Goal: Communication & Community: Share content

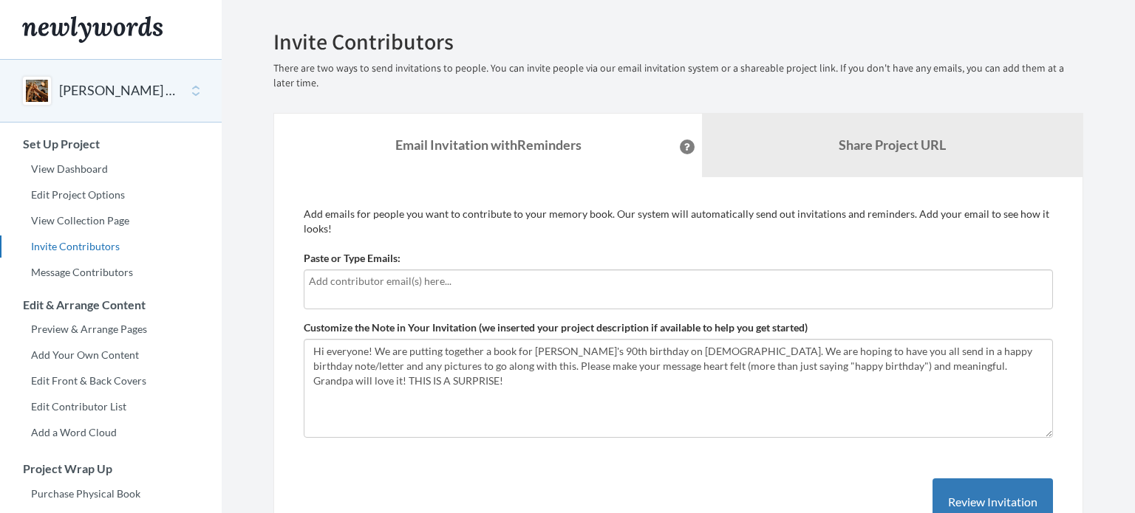
click at [358, 287] on input "text" at bounding box center [678, 281] width 739 height 16
type input "drod"
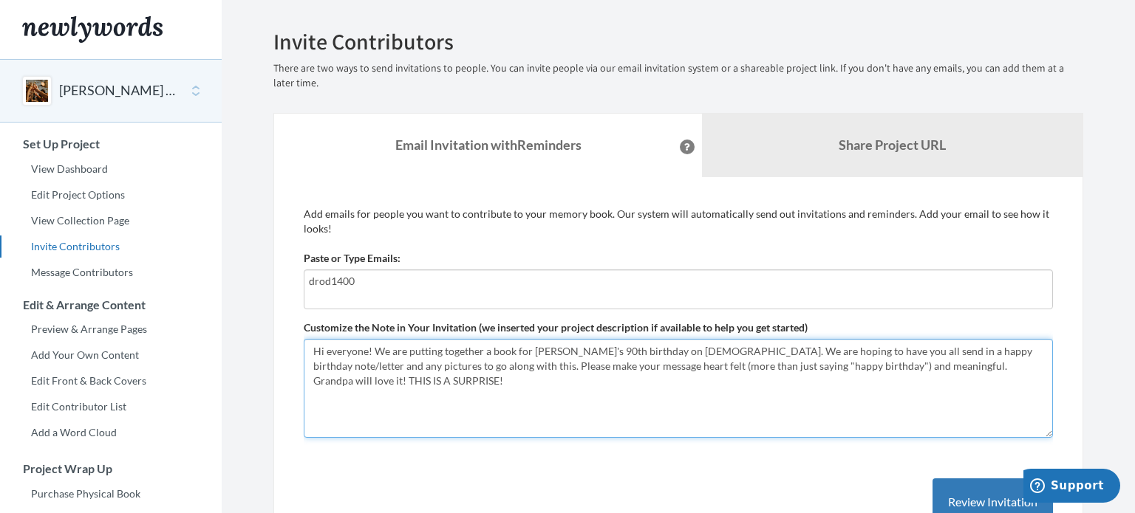
click at [403, 389] on textarea "Hi everyone! We are putting together a book for [PERSON_NAME]'s 90th birthday o…" at bounding box center [678, 388] width 749 height 99
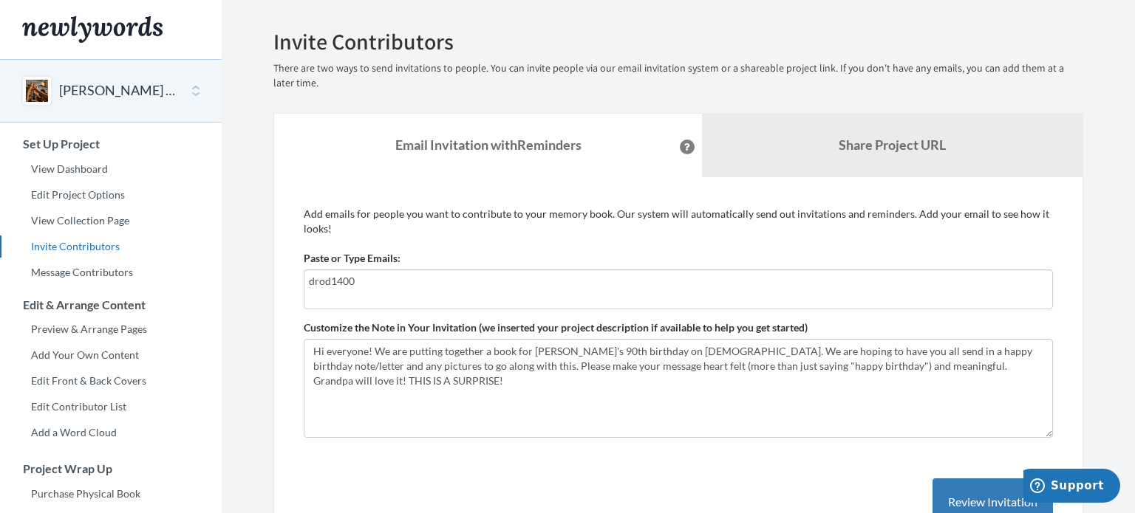
click at [394, 290] on div "drod1400" at bounding box center [678, 290] width 749 height 40
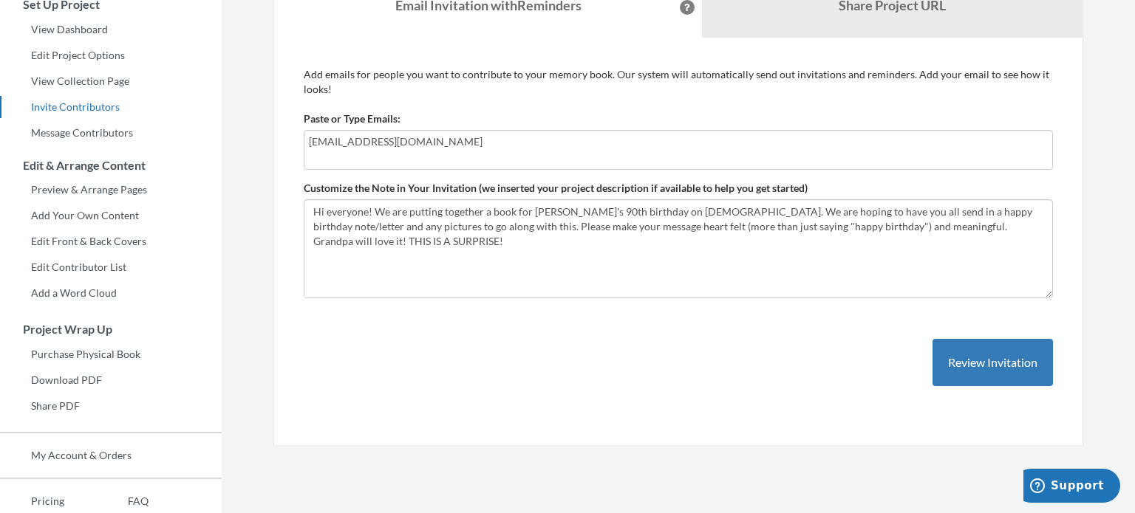
scroll to position [139, 0]
type input "[EMAIL_ADDRESS][DOMAIN_NAME]"
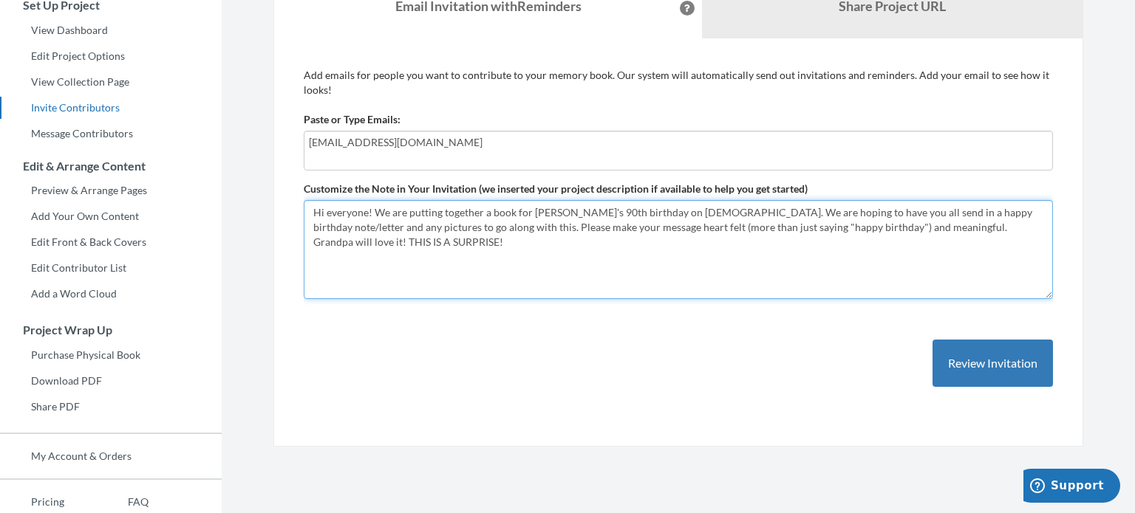
click at [722, 252] on textarea "Hi everyone! We are putting together a book for [PERSON_NAME]'s 90th birthday o…" at bounding box center [678, 249] width 749 height 99
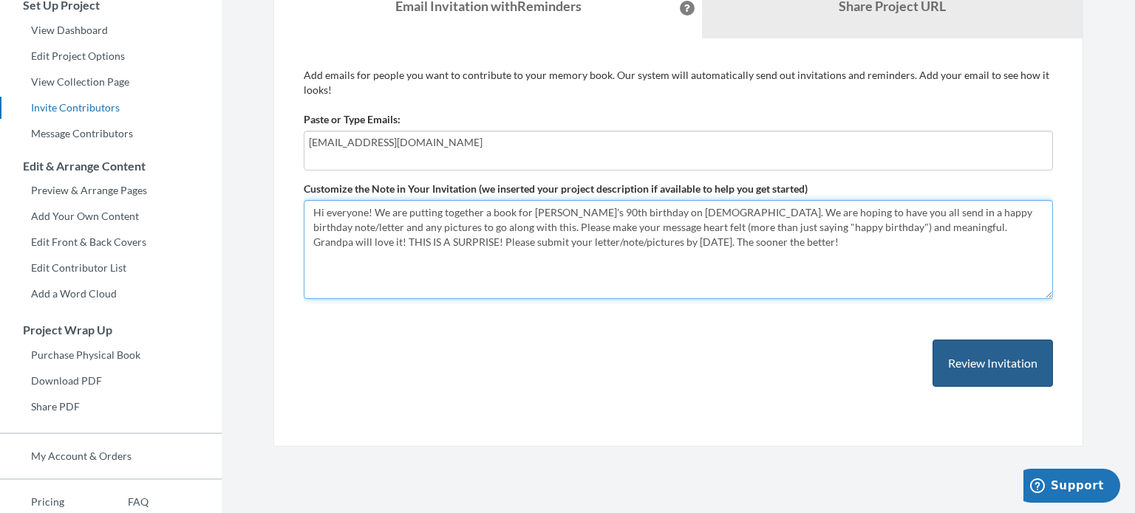
type textarea "Hi everyone! We are putting together a book for [PERSON_NAME]'s 90th birthday o…"
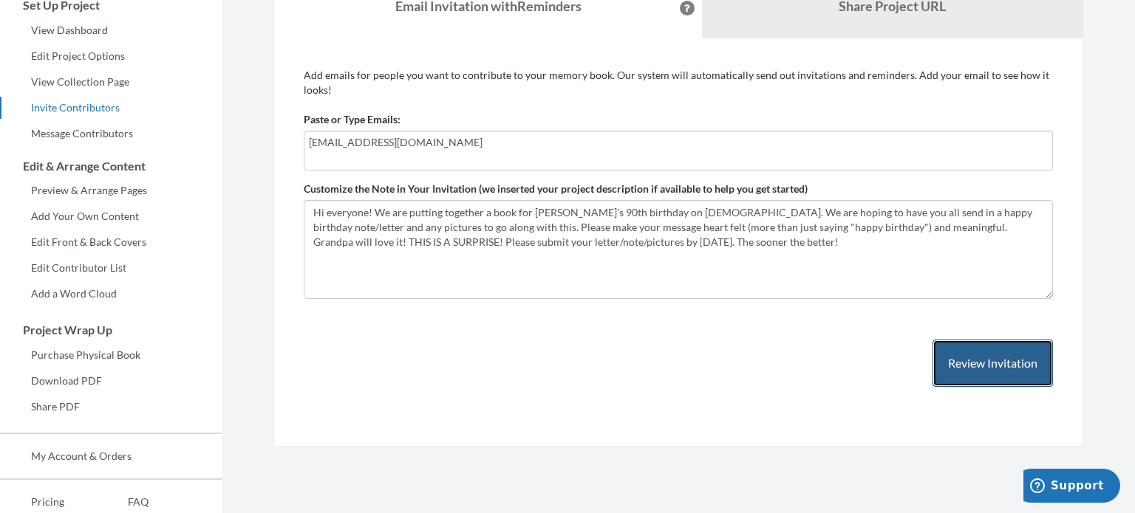
click at [956, 355] on button "Review Invitation" at bounding box center [992, 364] width 120 height 48
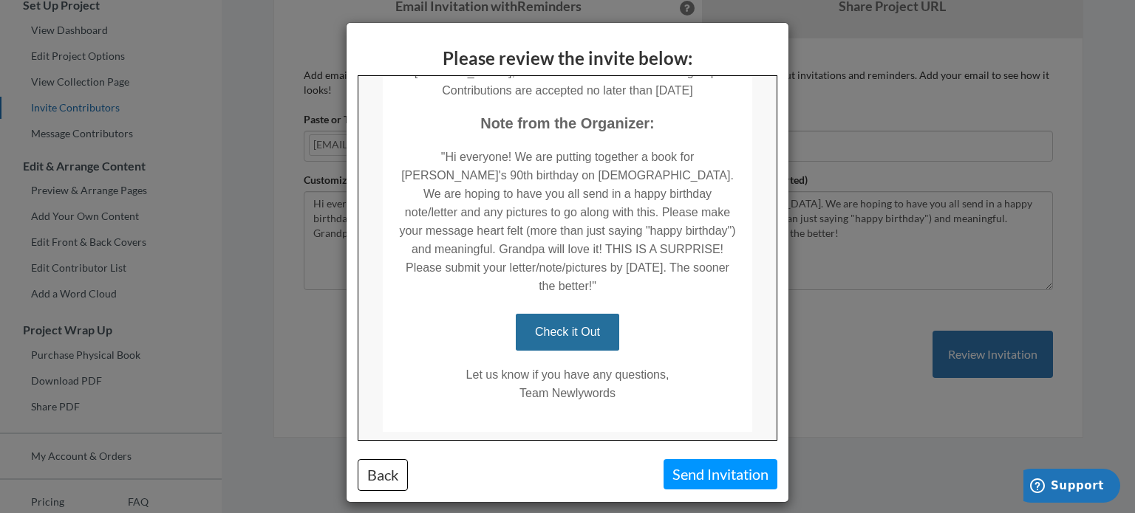
scroll to position [308, 0]
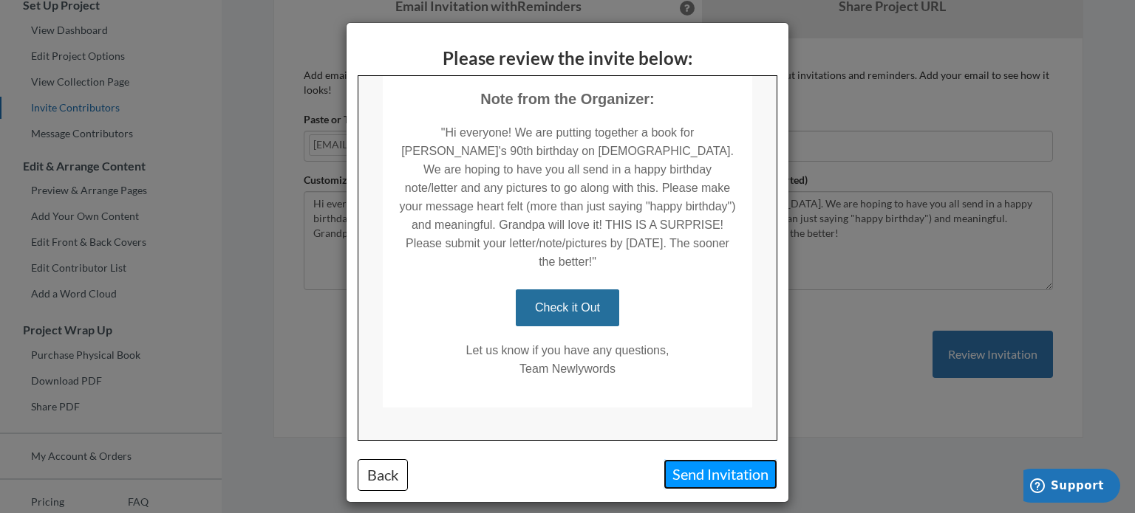
click at [749, 468] on button "Send Invitation" at bounding box center [720, 474] width 114 height 30
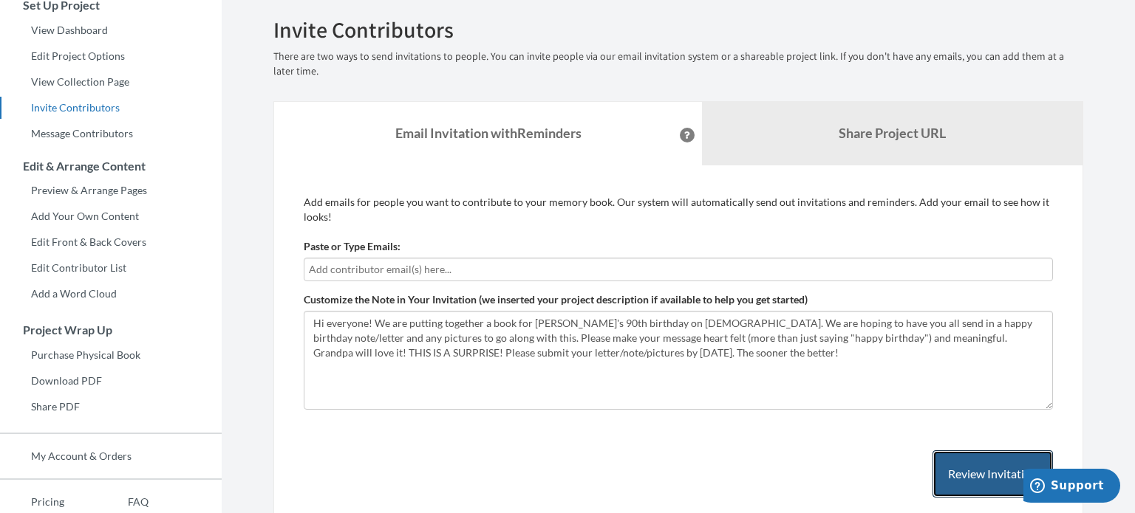
scroll to position [0, 0]
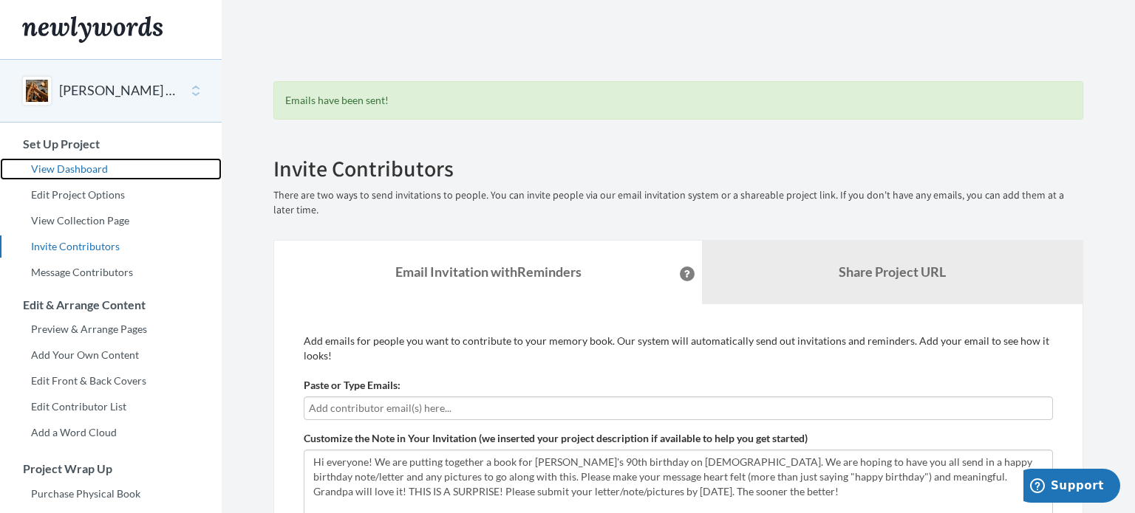
click at [98, 169] on link "View Dashboard" at bounding box center [111, 169] width 222 height 22
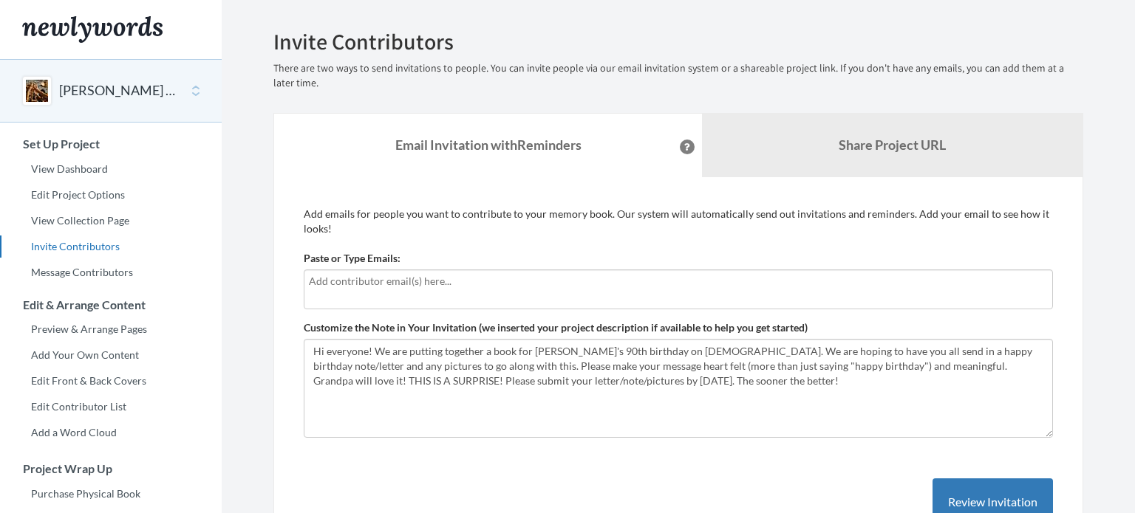
click at [431, 278] on input "text" at bounding box center [678, 281] width 739 height 16
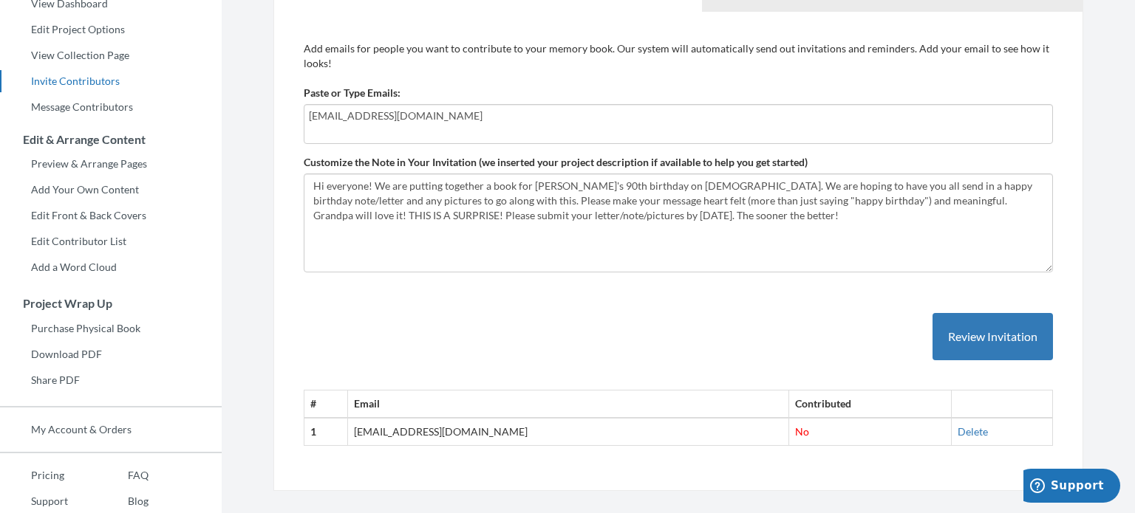
scroll to position [167, 0]
type input "lukich294@gmail.com"
click at [1014, 332] on button "Review Invitation" at bounding box center [992, 336] width 120 height 48
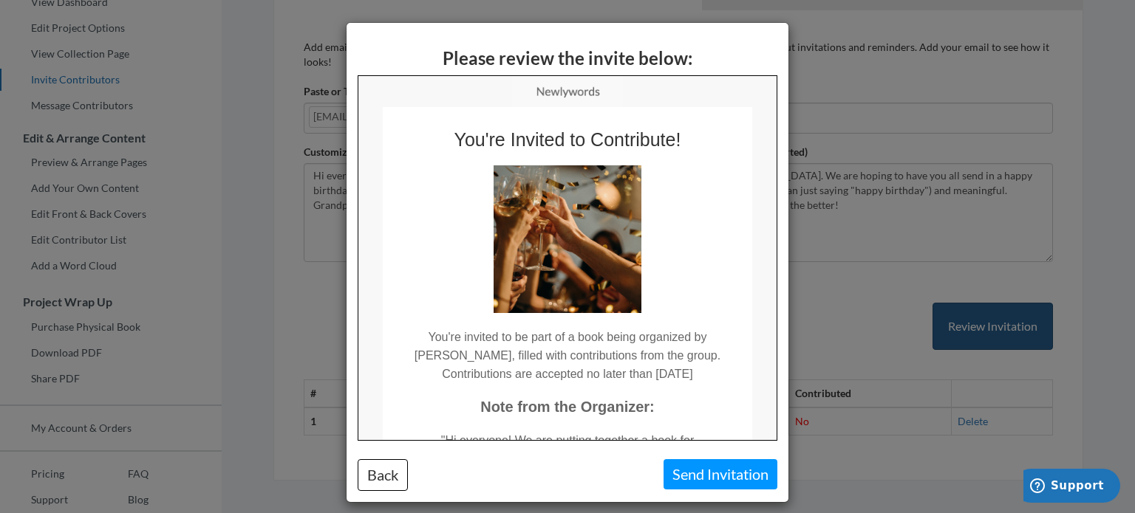
scroll to position [0, 0]
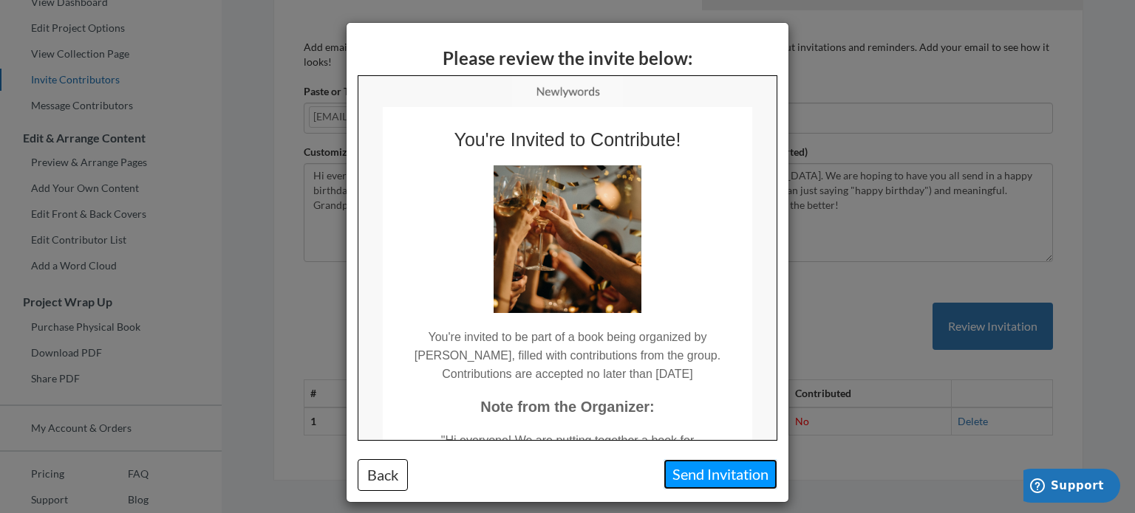
click at [741, 476] on button "Send Invitation" at bounding box center [720, 474] width 114 height 30
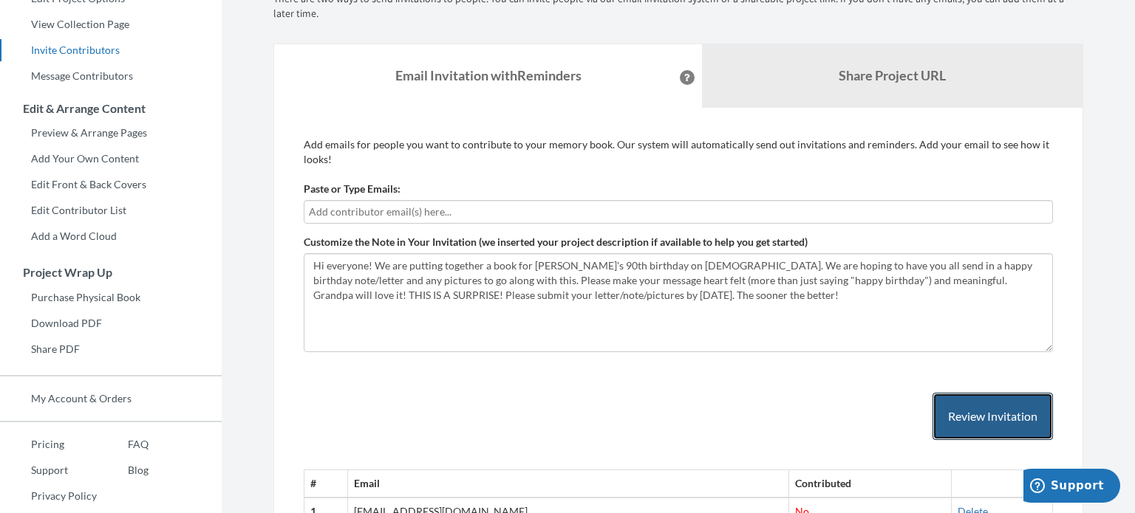
scroll to position [167, 0]
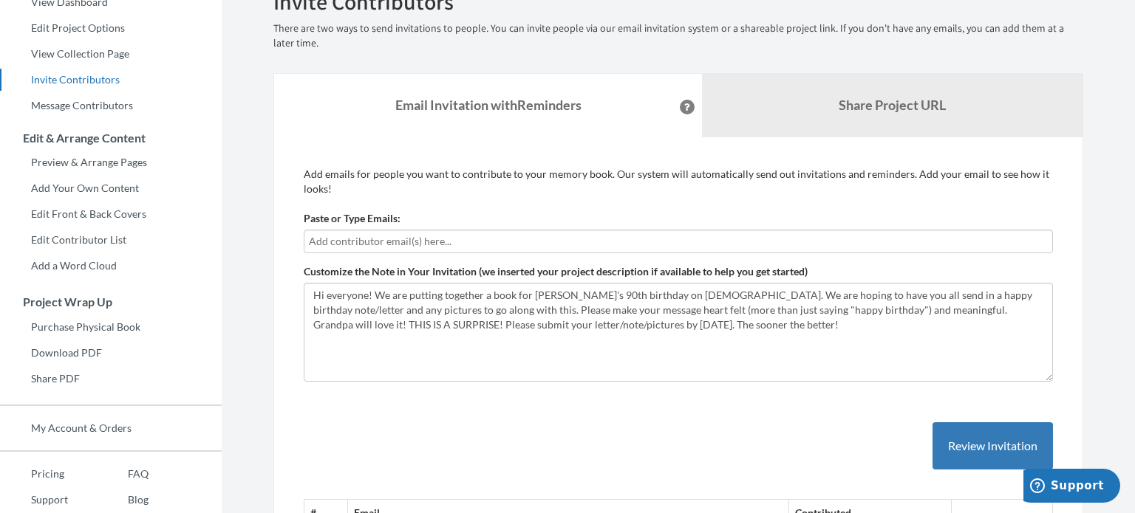
click at [537, 240] on input "text" at bounding box center [678, 241] width 739 height 16
type input "hannahrodrigues@comcast.net"
click at [969, 432] on button "Review Invitation" at bounding box center [992, 447] width 120 height 48
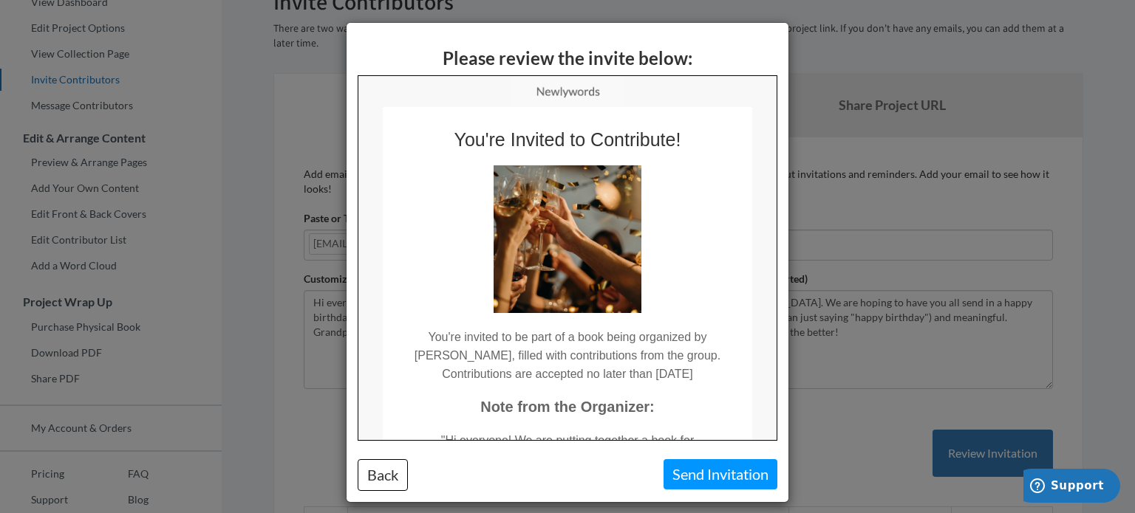
scroll to position [0, 0]
click at [719, 469] on button "Send Invitation" at bounding box center [720, 474] width 114 height 30
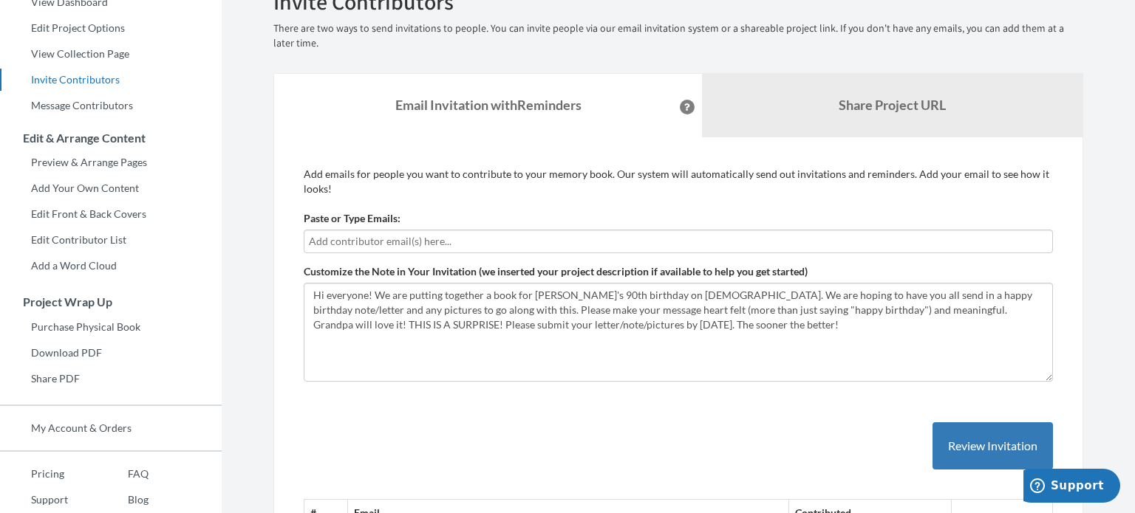
click at [470, 234] on input "text" at bounding box center [678, 241] width 739 height 16
type input "r"
type input "tmbraun@spocom.com"
click at [1014, 447] on button "Review Invitation" at bounding box center [992, 447] width 120 height 48
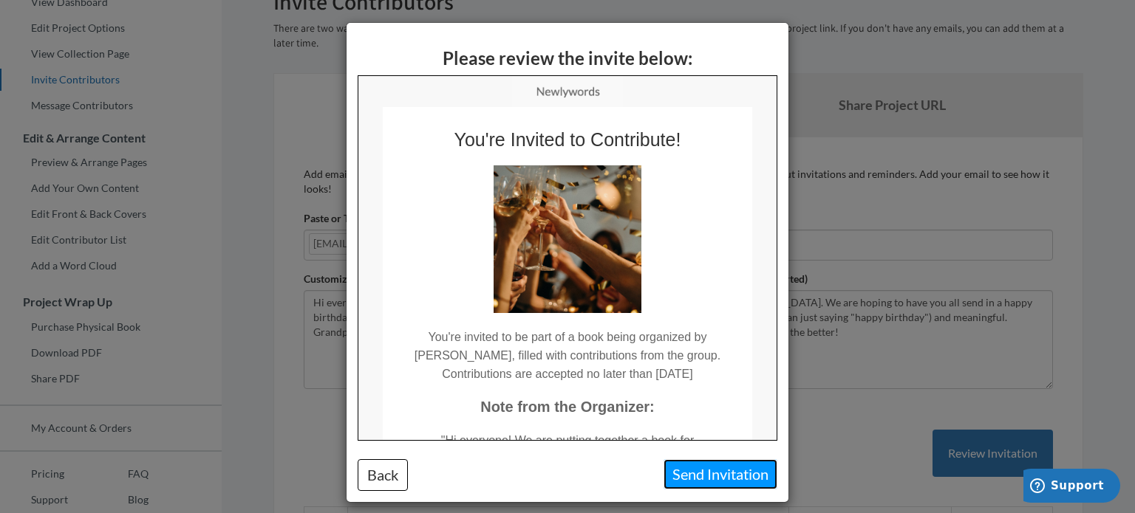
click at [723, 470] on button "Send Invitation" at bounding box center [720, 474] width 114 height 30
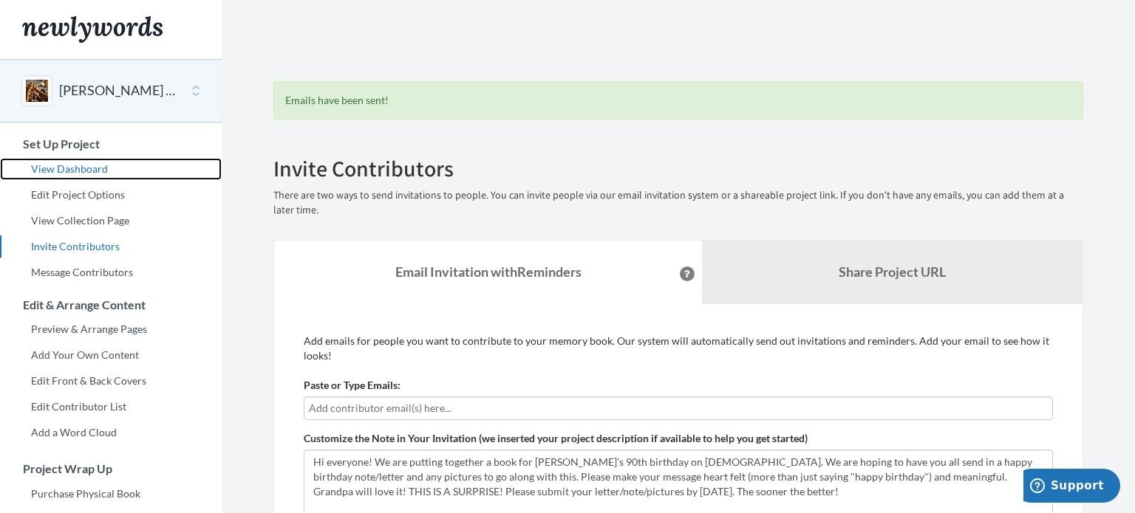
click at [78, 166] on link "View Dashboard" at bounding box center [111, 169] width 222 height 22
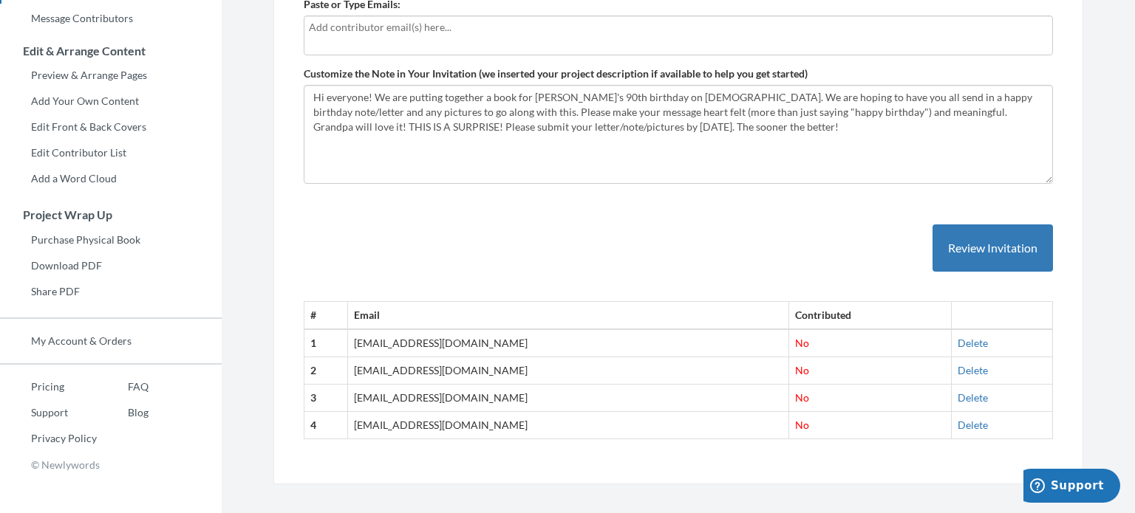
scroll to position [211, 0]
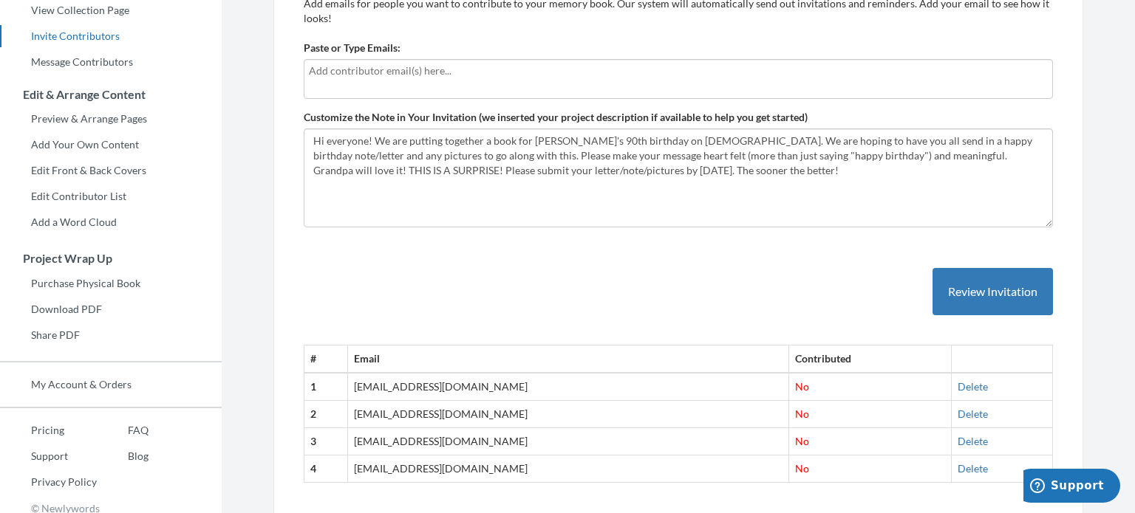
click at [495, 81] on div at bounding box center [678, 79] width 749 height 40
type input "lauren"
type input "L"
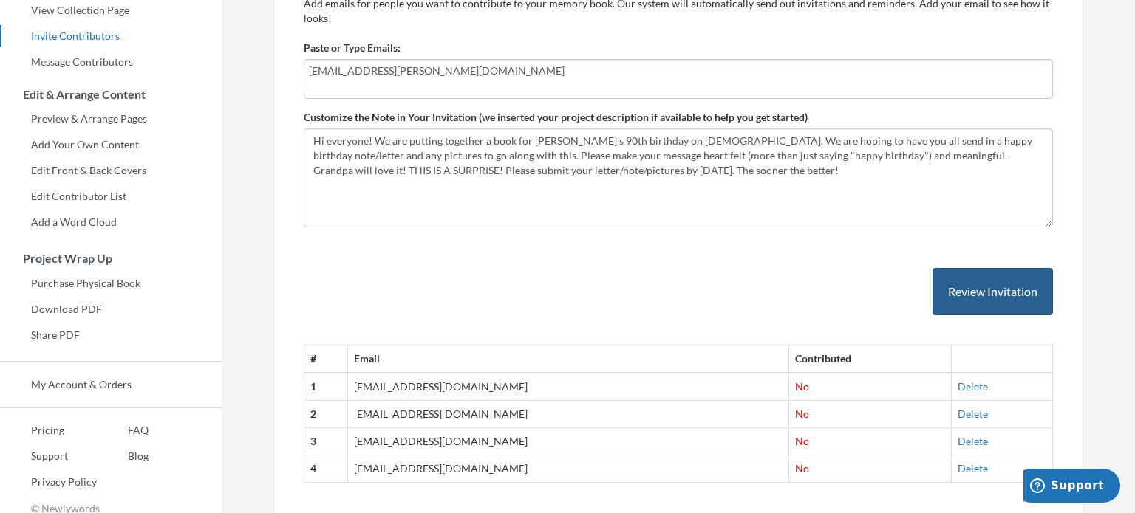
type input "lauren.rodrigues@comcast.net"
click at [997, 283] on button "Review Invitation" at bounding box center [992, 292] width 120 height 48
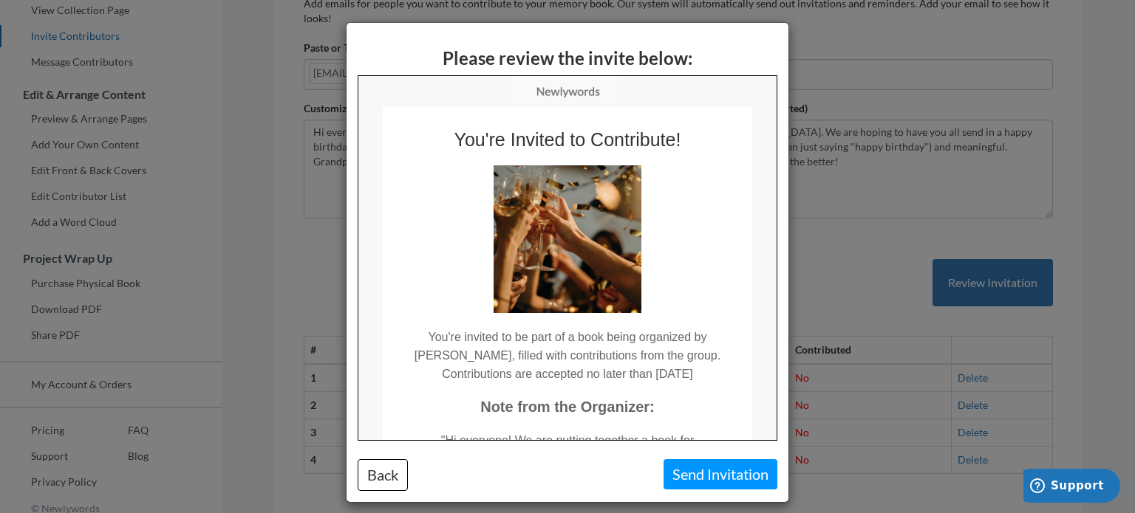
scroll to position [0, 0]
click at [738, 483] on button "Send Invitation" at bounding box center [720, 474] width 114 height 30
